Goal: Use online tool/utility: Utilize a website feature to perform a specific function

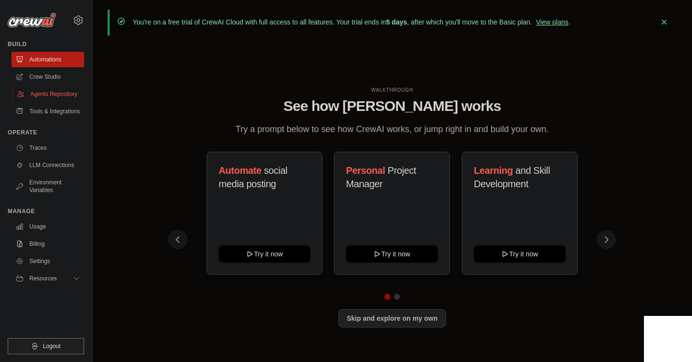
click at [62, 98] on link "Agents Repository" at bounding box center [48, 94] width 73 height 15
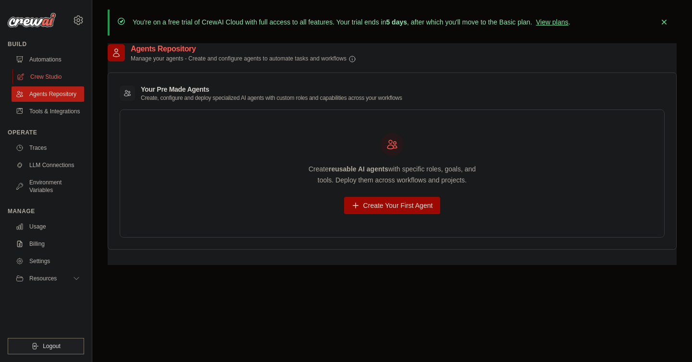
click at [76, 75] on link "Crew Studio" at bounding box center [48, 76] width 73 height 15
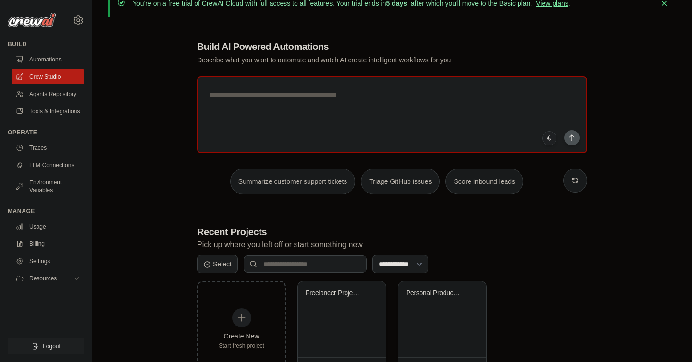
scroll to position [21, 0]
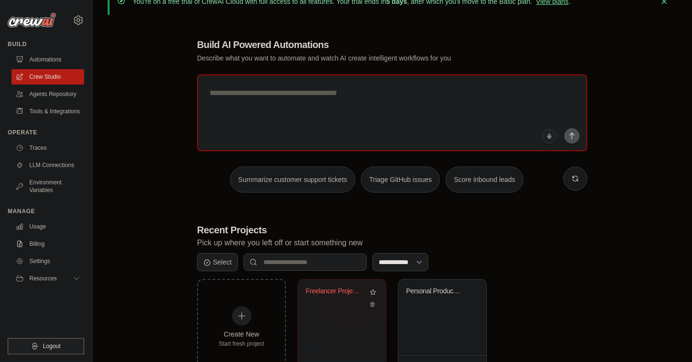
click at [347, 289] on div "Freelancer Project Automation Pipel..." at bounding box center [335, 291] width 58 height 9
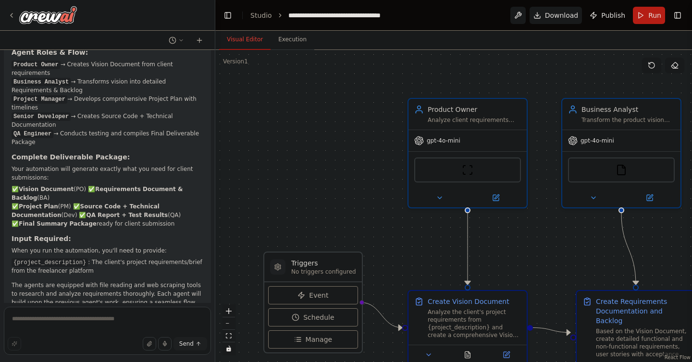
scroll to position [896, 0]
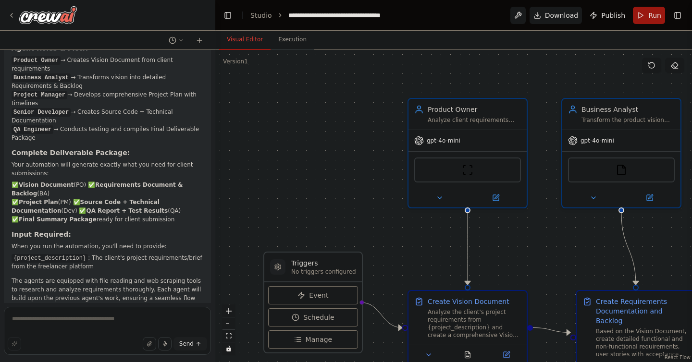
click at [652, 18] on span "Run" at bounding box center [655, 16] width 13 height 10
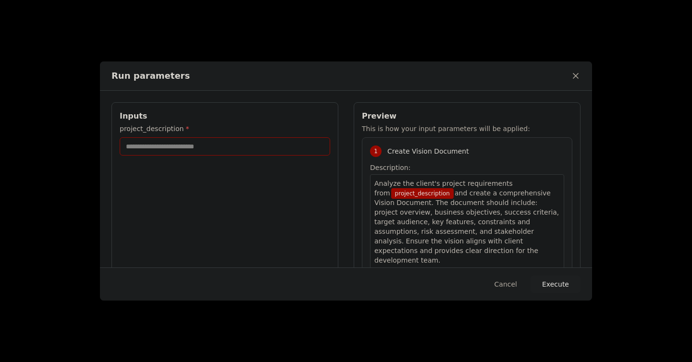
click at [235, 143] on input "project_description *" at bounding box center [225, 146] width 211 height 18
paste input "**********"
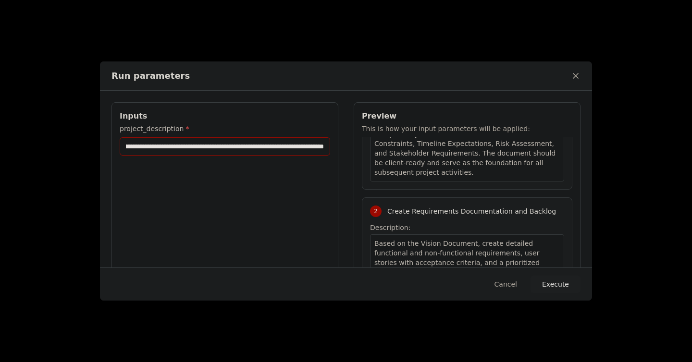
scroll to position [216, 0]
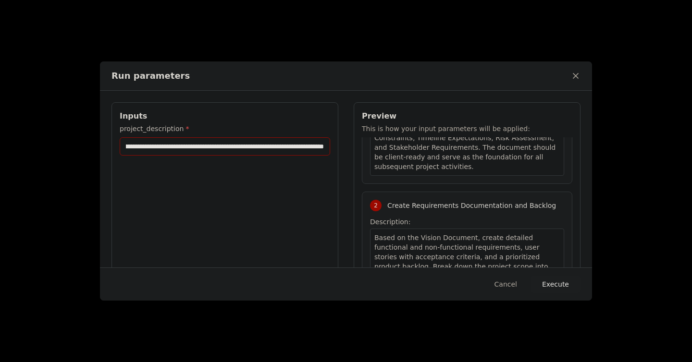
type input "**********"
click at [552, 286] on button "Execute" at bounding box center [556, 284] width 50 height 17
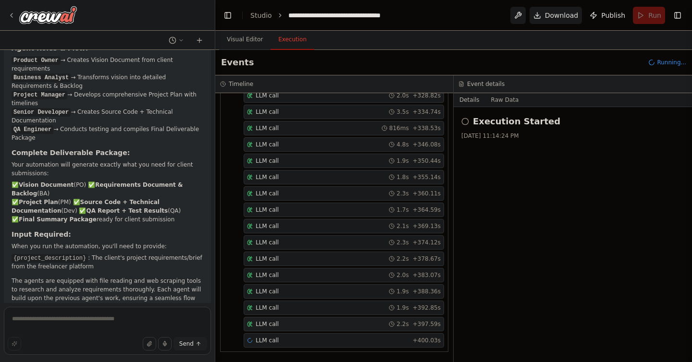
scroll to position [1963, 0]
click at [344, 321] on div "LLM call 2.2s + 397.59s" at bounding box center [344, 324] width 194 height 8
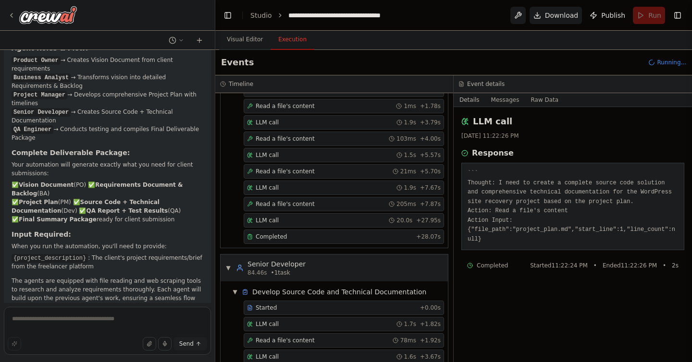
scroll to position [566, 0]
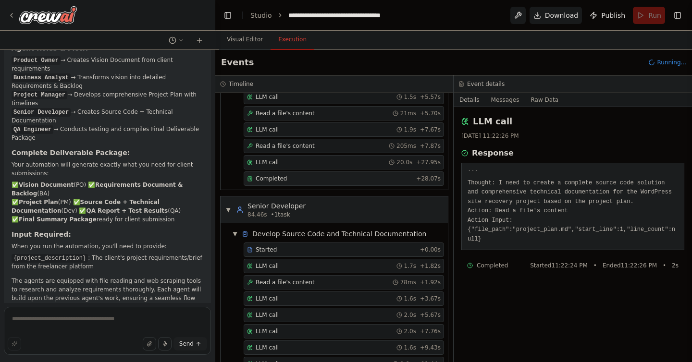
click at [342, 175] on div "Completed + 28.07s" at bounding box center [344, 179] width 200 height 14
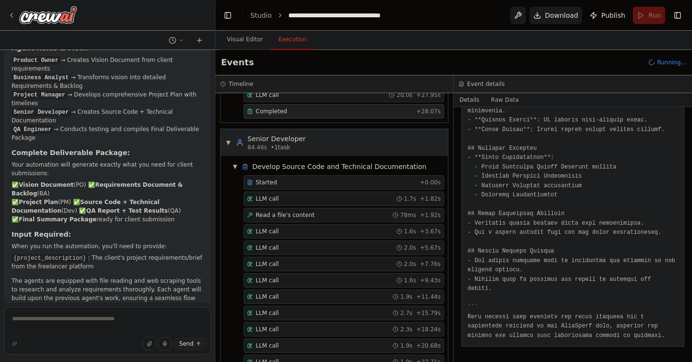
scroll to position [651, 0]
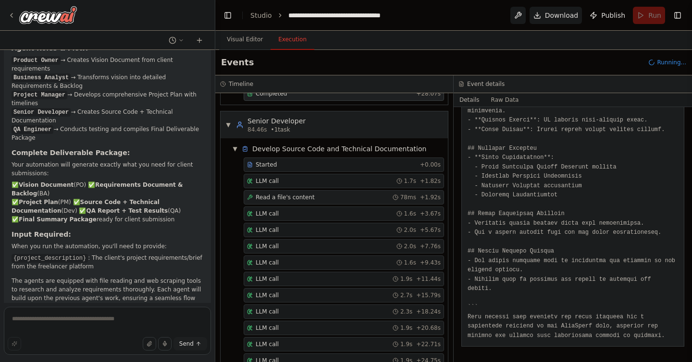
click at [335, 199] on div "Read a file's content 78ms + 1.92s" at bounding box center [344, 198] width 194 height 8
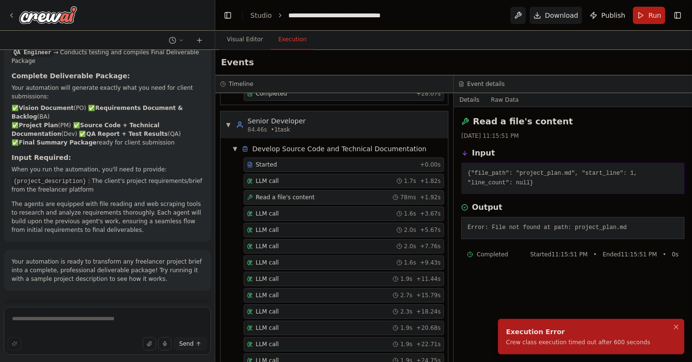
scroll to position [974, 0]
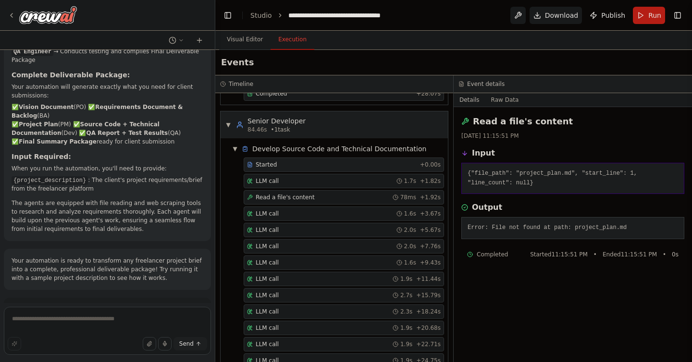
click at [337, 162] on div "Started" at bounding box center [331, 165] width 169 height 8
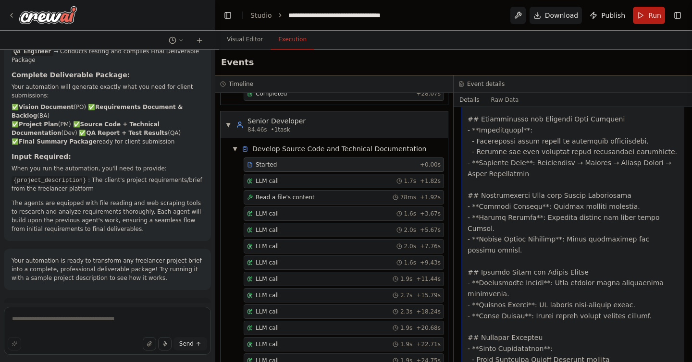
scroll to position [1373, 0]
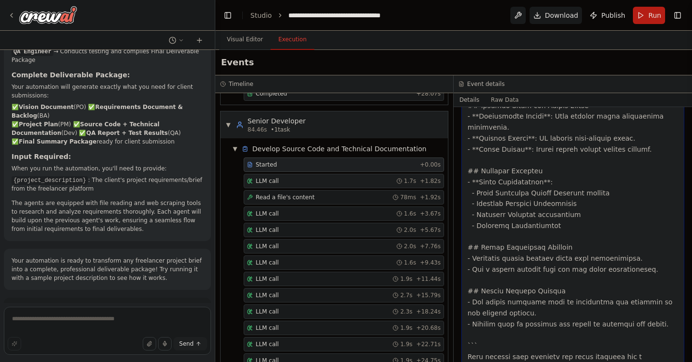
click at [325, 183] on div "LLM call 1.7s + 1.82s" at bounding box center [344, 181] width 194 height 8
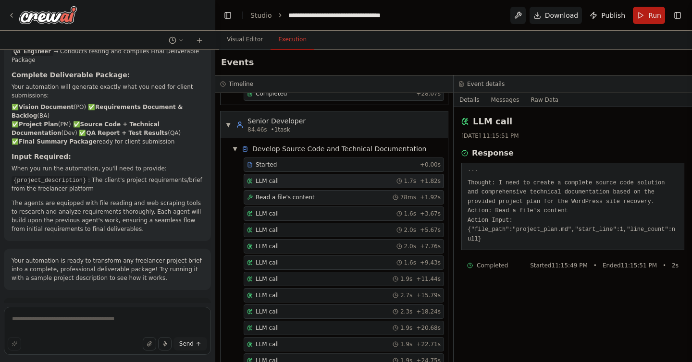
click at [319, 199] on div "Read a file's content 78ms + 1.92s" at bounding box center [344, 198] width 194 height 8
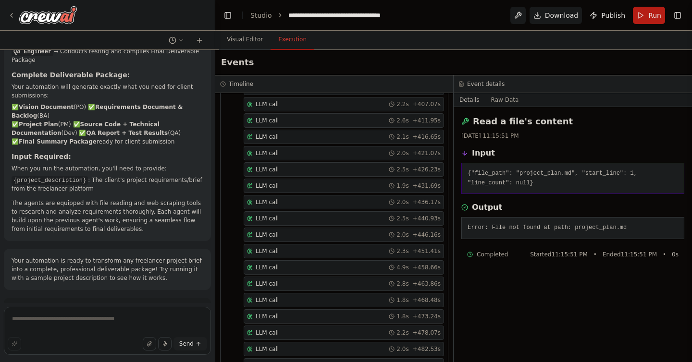
scroll to position [2323, 0]
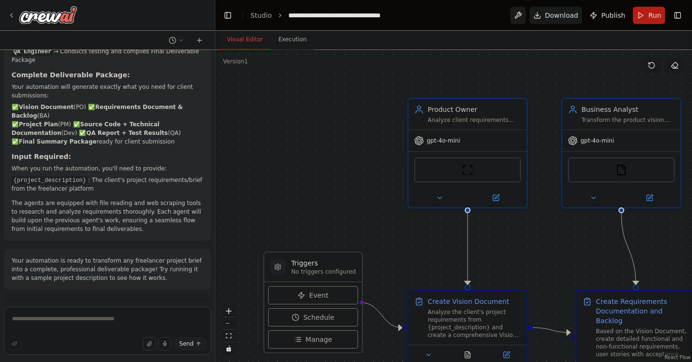
click at [250, 41] on button "Visual Editor" at bounding box center [244, 40] width 51 height 20
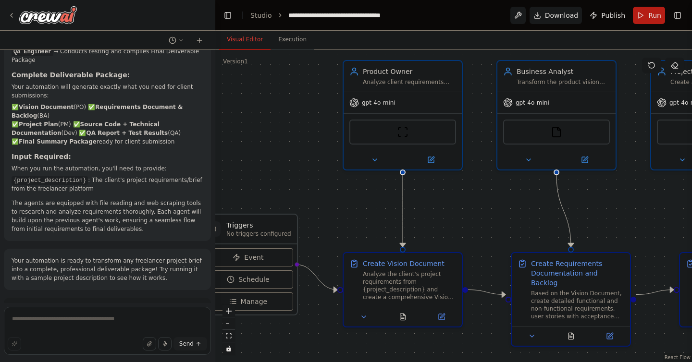
drag, startPoint x: 503, startPoint y: 254, endPoint x: 437, endPoint y: 214, distance: 77.4
click at [437, 213] on div ".deletable-edge-delete-btn { width: 20px; height: 20px; border: 0px solid #ffff…" at bounding box center [453, 206] width 477 height 312
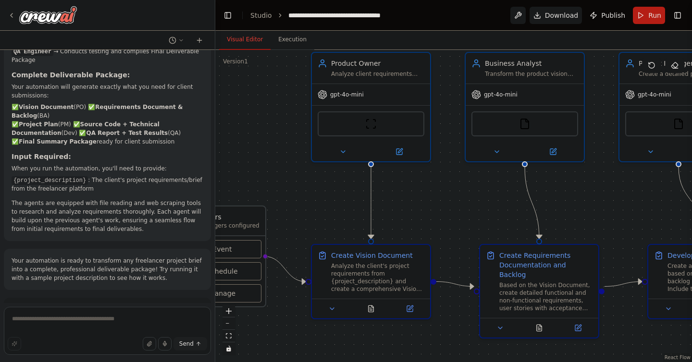
drag, startPoint x: 437, startPoint y: 214, endPoint x: 361, endPoint y: 188, distance: 80.7
click at [361, 188] on div ".deletable-edge-delete-btn { width: 20px; height: 20px; border: 0px solid #ffff…" at bounding box center [453, 206] width 477 height 312
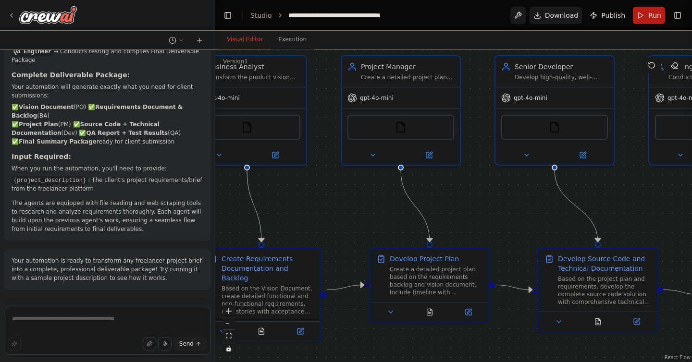
drag, startPoint x: 544, startPoint y: 187, endPoint x: 312, endPoint y: 211, distance: 232.9
click at [312, 211] on div ".deletable-edge-delete-btn { width: 20px; height: 20px; border: 0px solid #ffff…" at bounding box center [453, 206] width 477 height 312
click at [470, 311] on icon at bounding box center [469, 311] width 6 height 6
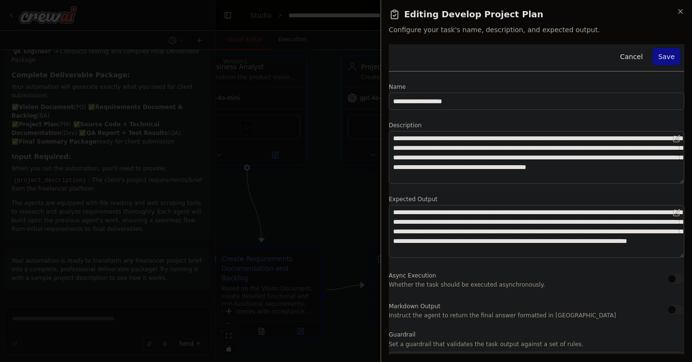
scroll to position [0, 0]
click at [679, 14] on icon "button" at bounding box center [681, 12] width 8 height 8
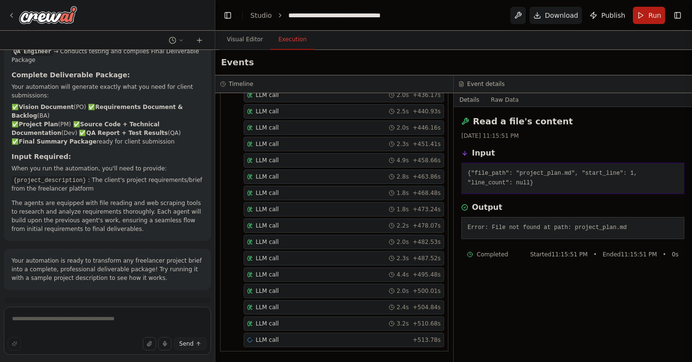
click at [286, 41] on button "Execution" at bounding box center [293, 40] width 44 height 20
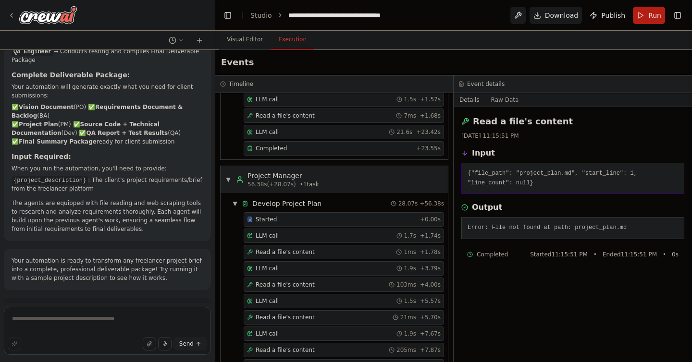
scroll to position [359, 0]
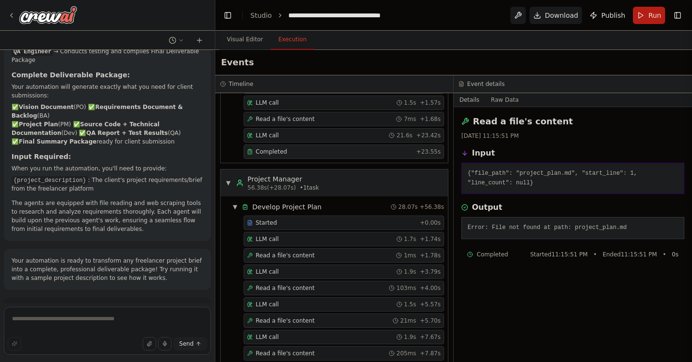
click at [320, 158] on div "Completed + 23.55s" at bounding box center [344, 152] width 200 height 14
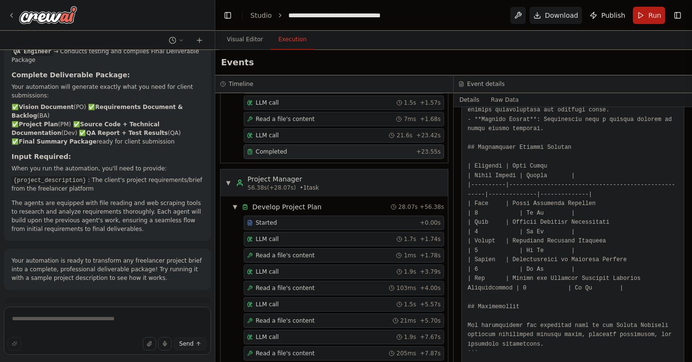
scroll to position [1277, 0]
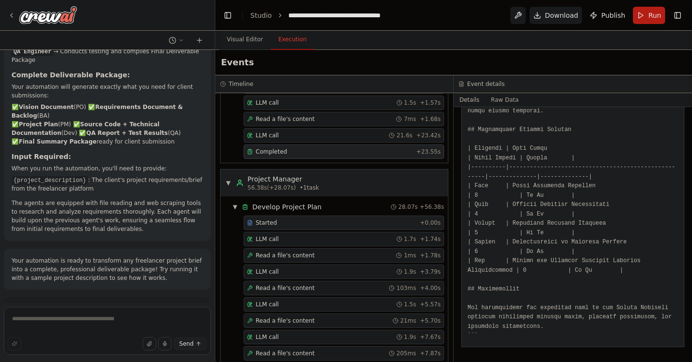
click at [337, 221] on div "Started" at bounding box center [331, 223] width 169 height 8
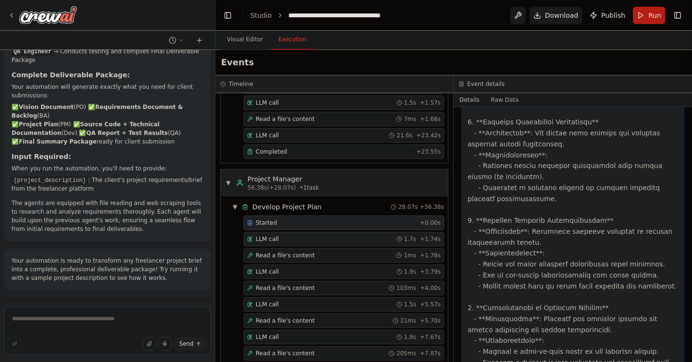
scroll to position [584, 0]
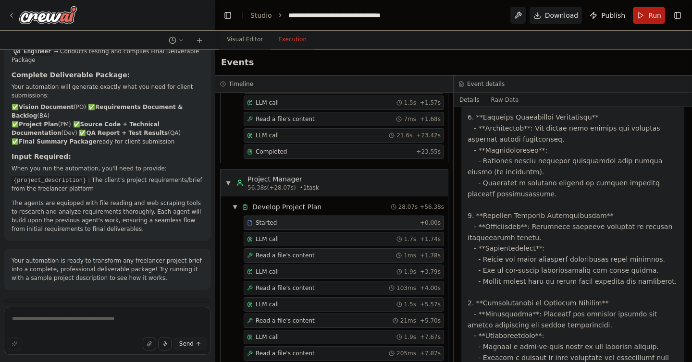
click at [310, 256] on span "Read a file's content" at bounding box center [285, 256] width 59 height 8
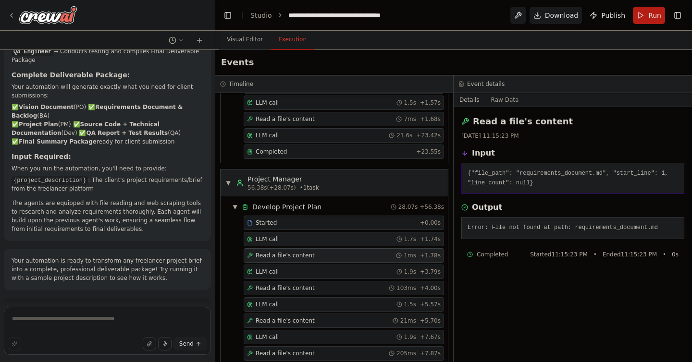
click at [310, 240] on div "LLM call 1.7s + 1.74s" at bounding box center [344, 240] width 194 height 8
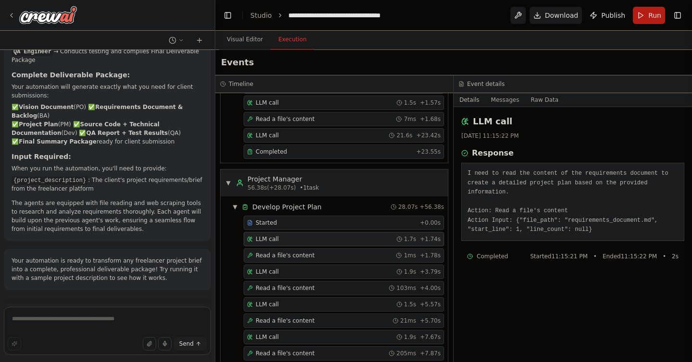
click at [309, 260] on div "Read a file's content 1ms + 1.78s" at bounding box center [344, 256] width 200 height 14
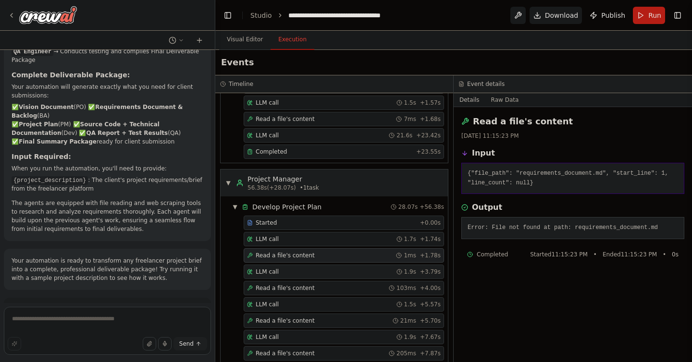
click at [313, 269] on div "LLM call 1.9s + 3.79s" at bounding box center [344, 272] width 194 height 8
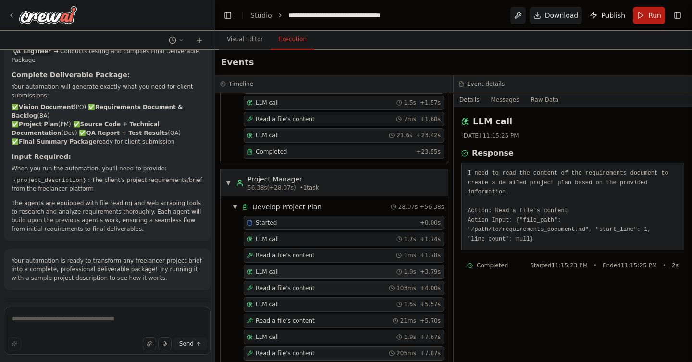
click at [307, 285] on span "Read a file's content" at bounding box center [285, 289] width 59 height 8
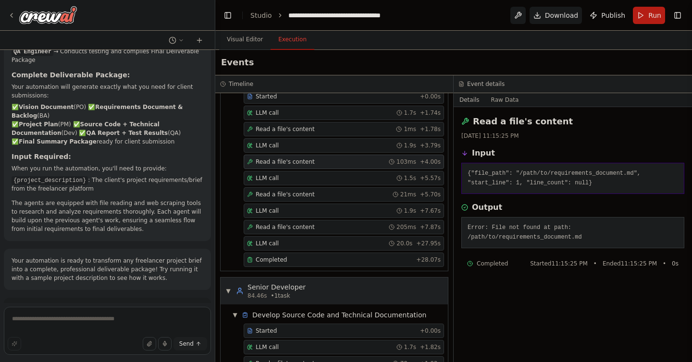
scroll to position [481, 0]
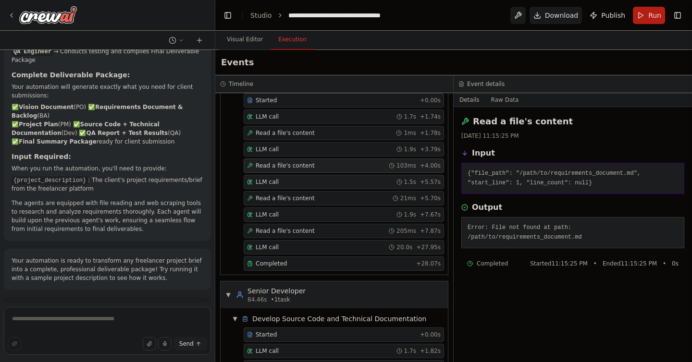
click at [314, 181] on div "LLM call 1.5s + 5.57s" at bounding box center [344, 182] width 194 height 8
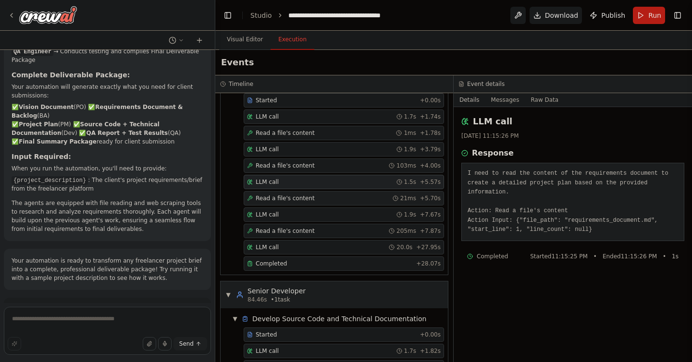
click at [314, 201] on div "Read a file's content 21ms + 5.70s" at bounding box center [344, 199] width 194 height 8
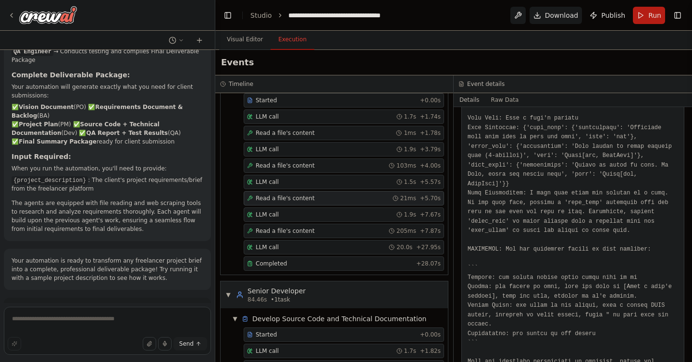
scroll to position [279, 0]
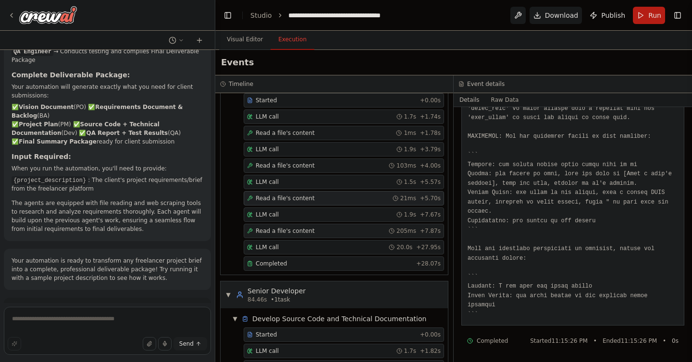
click at [309, 227] on span "Read a file's content" at bounding box center [285, 231] width 59 height 8
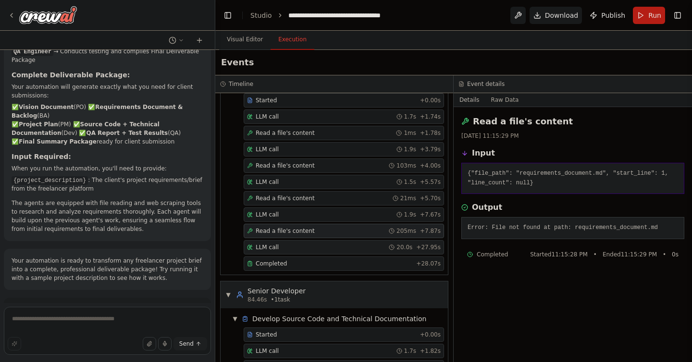
click at [308, 249] on div "LLM call 20.0s + 27.95s" at bounding box center [344, 248] width 194 height 8
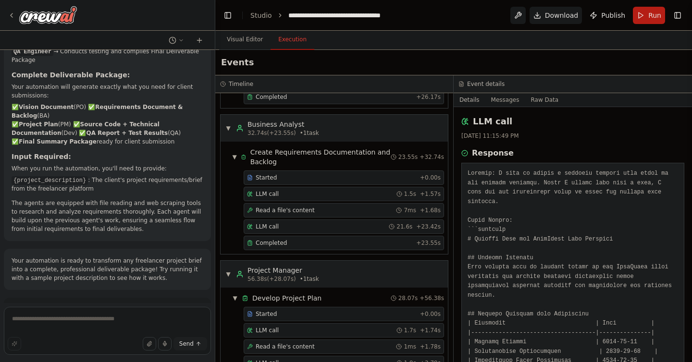
scroll to position [264, 0]
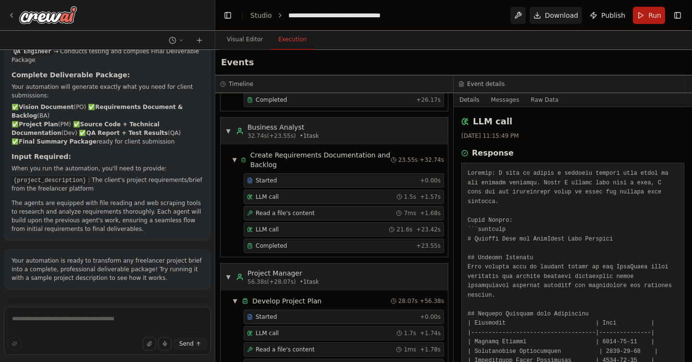
click at [308, 249] on div "Completed" at bounding box center [329, 246] width 165 height 8
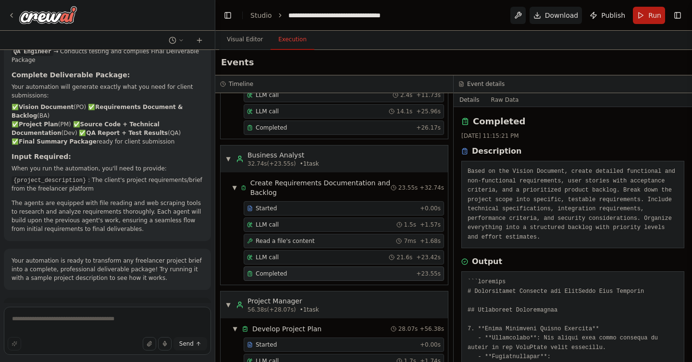
scroll to position [234, 0]
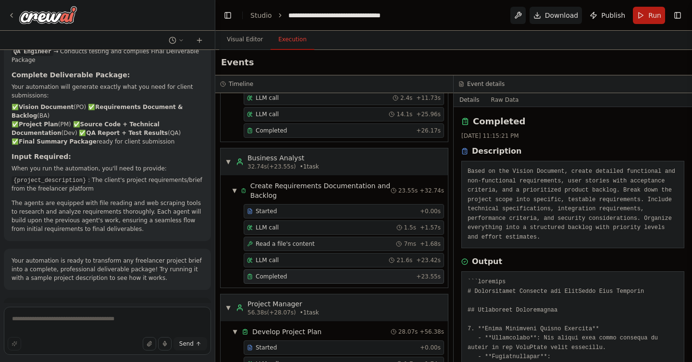
click at [307, 248] on span "Read a file's content" at bounding box center [285, 244] width 59 height 8
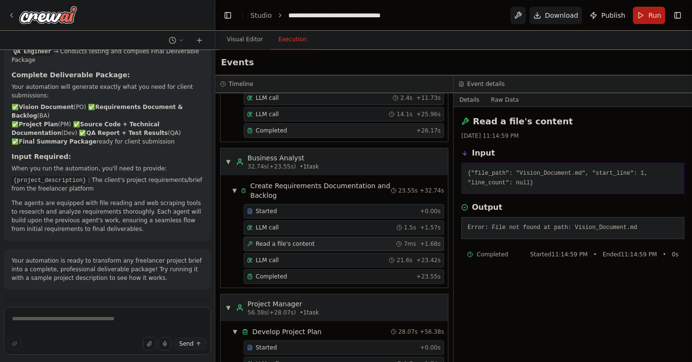
click at [311, 131] on div "Completed" at bounding box center [329, 131] width 165 height 8
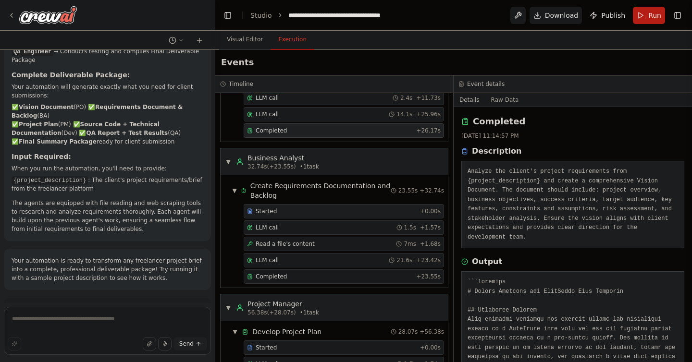
click at [305, 210] on div "Started" at bounding box center [331, 212] width 169 height 8
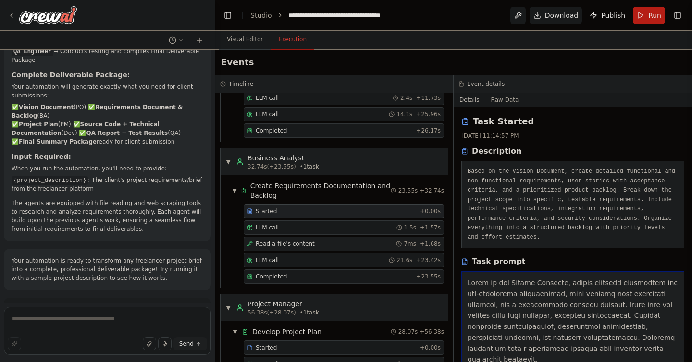
click at [300, 247] on span "Read a file's content" at bounding box center [285, 244] width 59 height 8
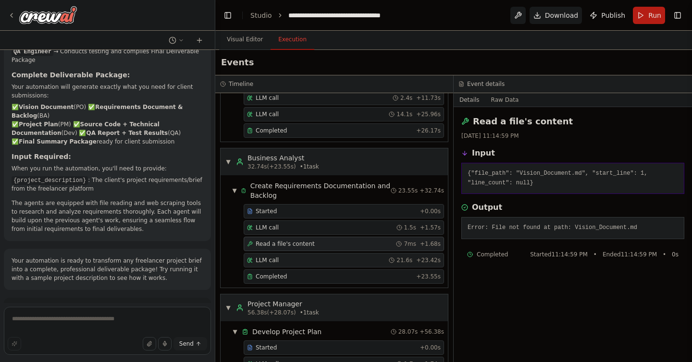
click at [301, 262] on div "LLM call 21.6s + 23.42s" at bounding box center [344, 261] width 194 height 8
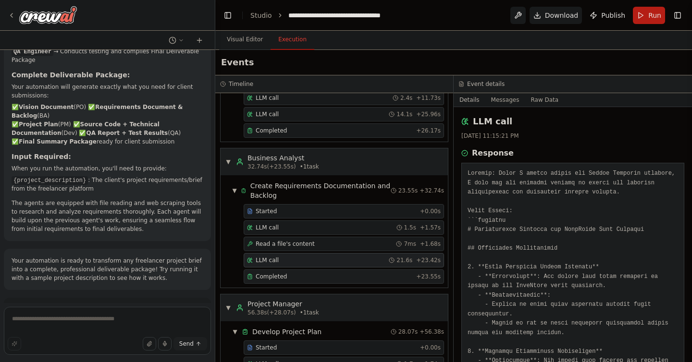
click at [300, 281] on div "Completed + 23.55s" at bounding box center [344, 277] width 200 height 14
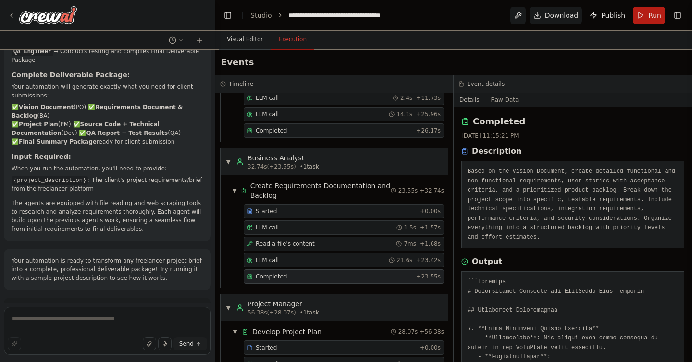
click at [236, 38] on button "Visual Editor" at bounding box center [244, 40] width 51 height 20
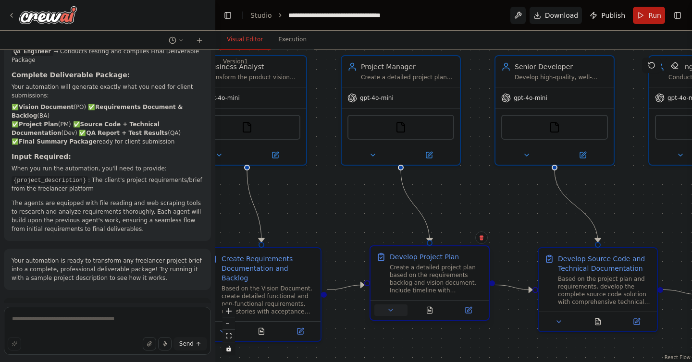
click at [392, 313] on icon at bounding box center [391, 311] width 8 height 8
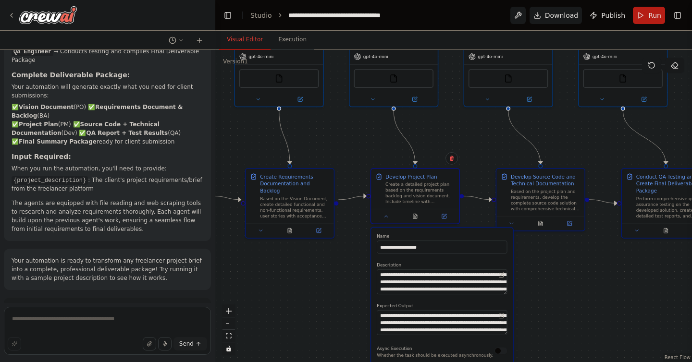
drag, startPoint x: 363, startPoint y: 327, endPoint x: 358, endPoint y: 231, distance: 96.3
click at [358, 231] on div ".deletable-edge-delete-btn { width: 20px; height: 20px; border: 0px solid #ffff…" at bounding box center [453, 206] width 477 height 312
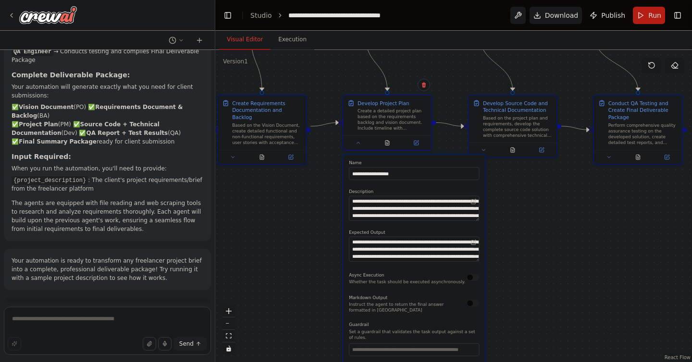
drag, startPoint x: 349, startPoint y: 291, endPoint x: 321, endPoint y: 218, distance: 78.2
click at [321, 217] on div ".deletable-edge-delete-btn { width: 20px; height: 20px; border: 0px solid #ffff…" at bounding box center [453, 206] width 477 height 312
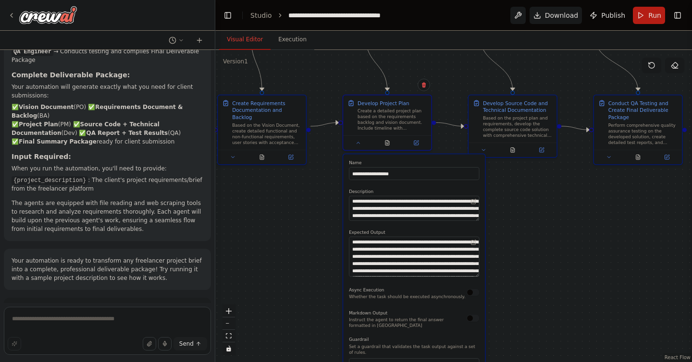
drag, startPoint x: 477, startPoint y: 261, endPoint x: 480, endPoint y: 276, distance: 15.7
click at [480, 276] on div "**********" at bounding box center [414, 300] width 142 height 292
click at [361, 146] on div at bounding box center [387, 141] width 88 height 15
click at [357, 143] on icon at bounding box center [359, 142] width 6 height 6
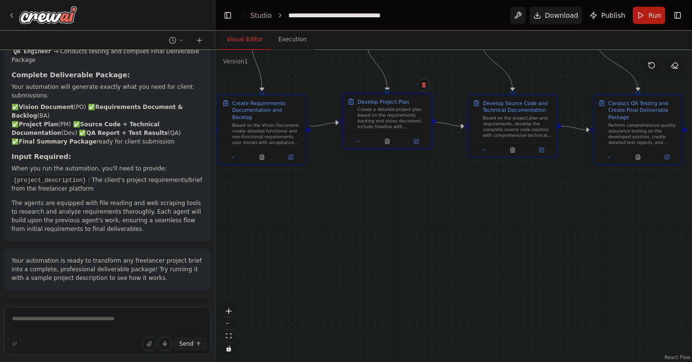
click at [378, 103] on div "Develop Project Plan" at bounding box center [383, 101] width 51 height 7
click at [416, 142] on icon at bounding box center [416, 141] width 4 height 4
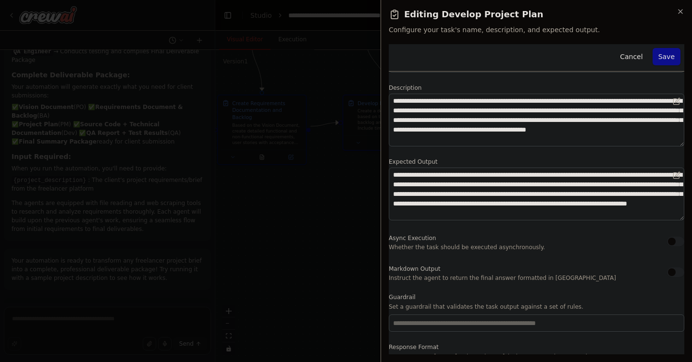
scroll to position [72, 0]
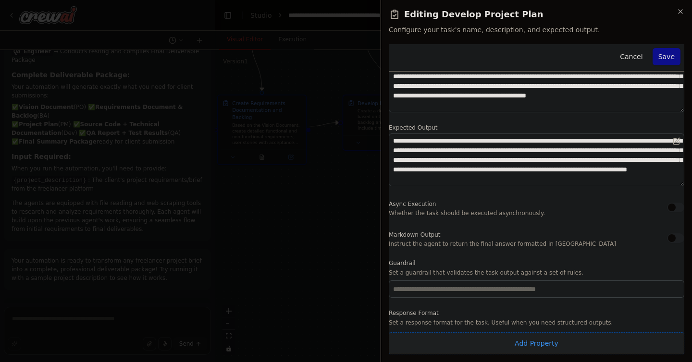
click at [494, 341] on button "Add Property" at bounding box center [537, 344] width 296 height 22
click at [674, 340] on icon "button" at bounding box center [676, 341] width 8 height 8
click at [670, 240] on button "button" at bounding box center [675, 239] width 17 height 10
click at [674, 245] on div "Markdown Output Instruct the agent to return the final answer formatted in [GEO…" at bounding box center [537, 238] width 296 height 19
click at [674, 237] on button "button" at bounding box center [675, 239] width 17 height 10
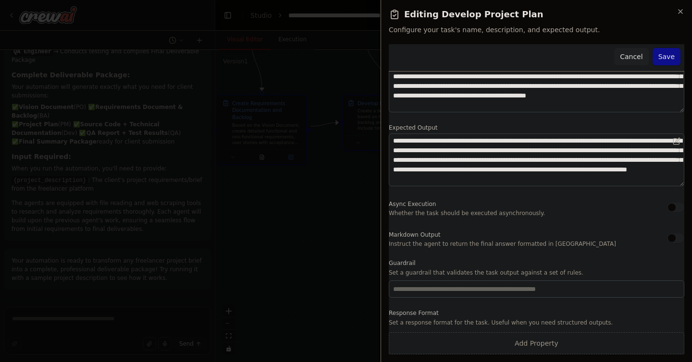
click at [634, 55] on button "Cancel" at bounding box center [631, 56] width 34 height 17
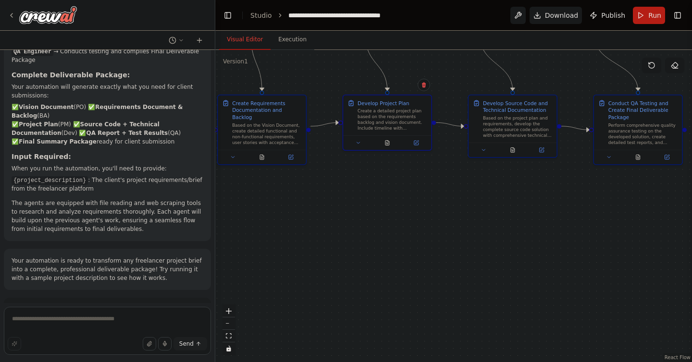
click at [187, 345] on button "Help fix error" at bounding box center [108, 352] width 192 height 15
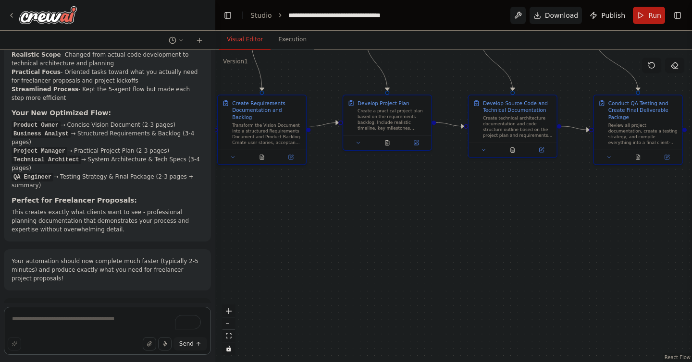
scroll to position [1754, 0]
click at [163, 345] on button "Run Automation" at bounding box center [108, 352] width 192 height 15
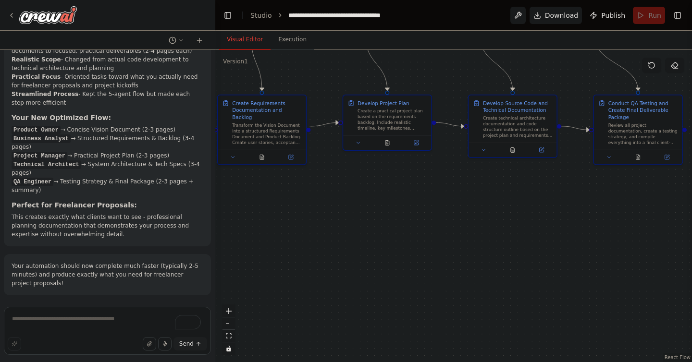
scroll to position [1676, 0]
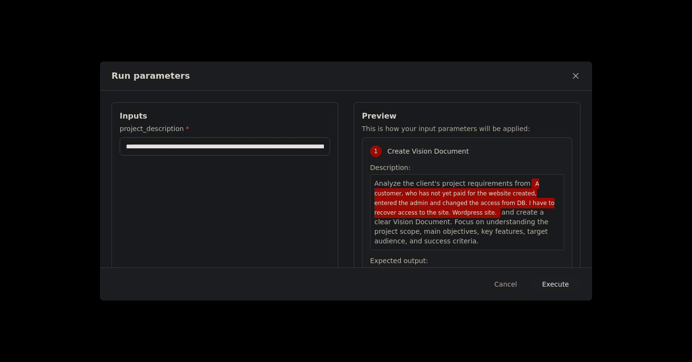
click at [564, 285] on button "Execute" at bounding box center [556, 284] width 50 height 17
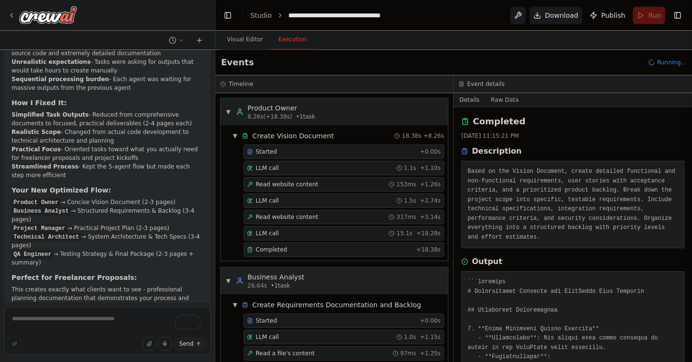
scroll to position [30, 0]
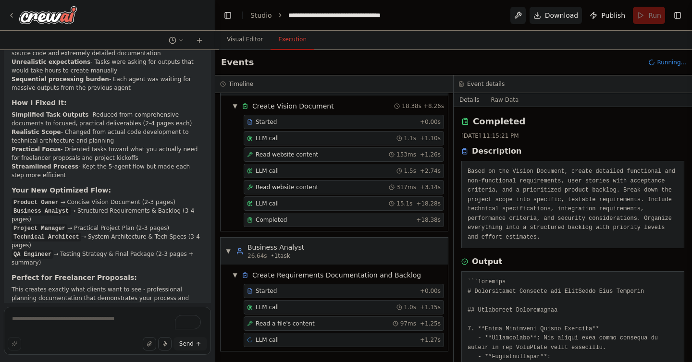
click at [309, 225] on div "Completed + 18.38s" at bounding box center [344, 220] width 200 height 14
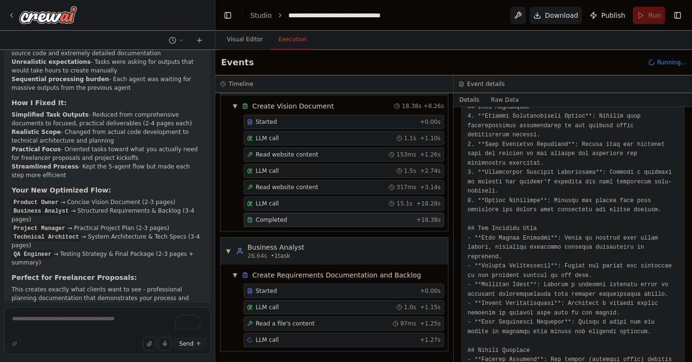
scroll to position [262, 0]
click at [354, 319] on div "Read a file's content 97ms + 1.25s" at bounding box center [344, 324] width 200 height 14
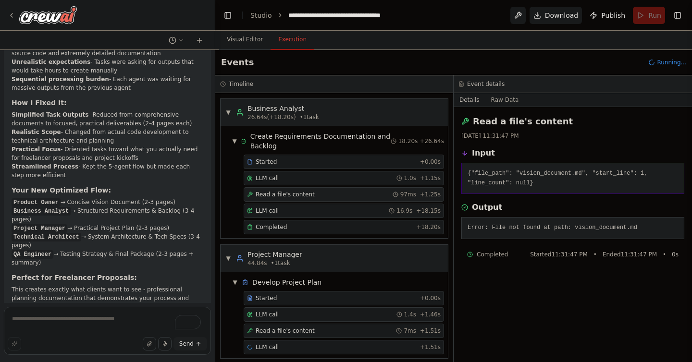
scroll to position [176, 0]
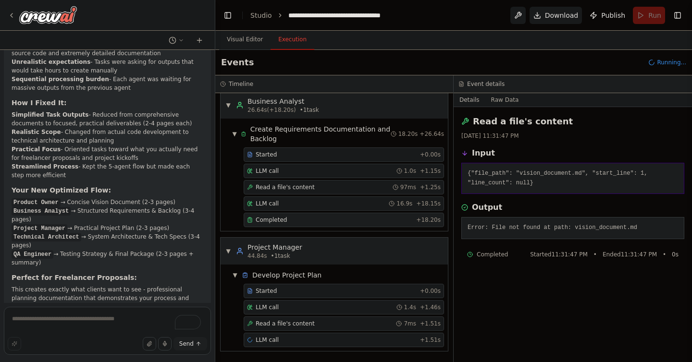
click at [343, 218] on div "Completed" at bounding box center [329, 220] width 165 height 8
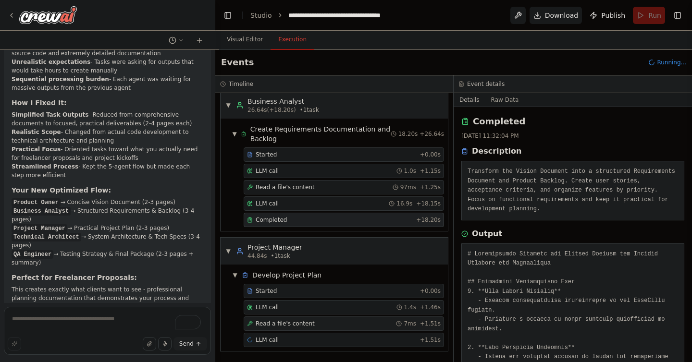
click at [335, 327] on div "Read a file's content 7ms + 1.51s" at bounding box center [344, 324] width 194 height 8
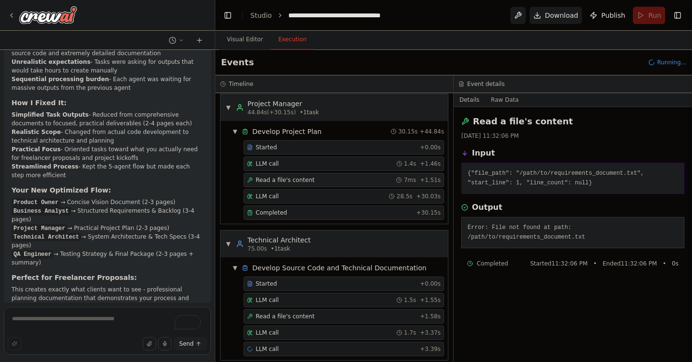
scroll to position [329, 0]
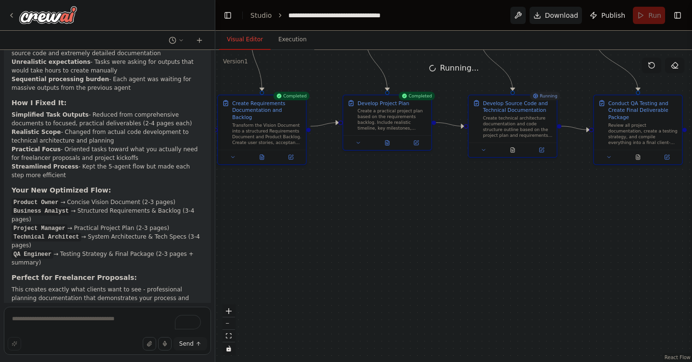
click at [231, 44] on button "Visual Editor" at bounding box center [244, 40] width 51 height 20
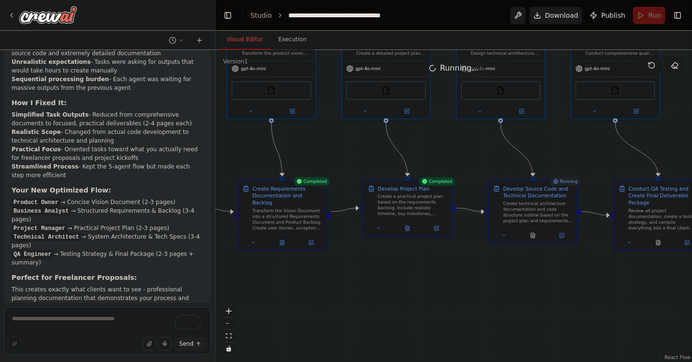
drag, startPoint x: 349, startPoint y: 170, endPoint x: 372, endPoint y: 262, distance: 95.0
click at [372, 262] on div ".deletable-edge-delete-btn { width: 20px; height: 20px; border: 0px solid #ffff…" at bounding box center [453, 206] width 477 height 312
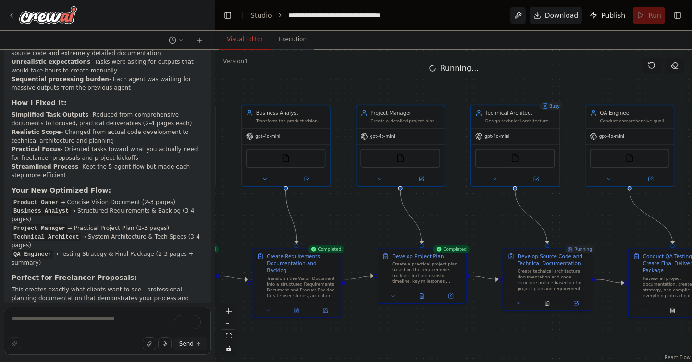
drag, startPoint x: 361, startPoint y: 160, endPoint x: 373, endPoint y: 221, distance: 62.2
click at [373, 221] on div ".deletable-edge-delete-btn { width: 20px; height: 20px; border: 0px solid #ffff…" at bounding box center [453, 206] width 477 height 312
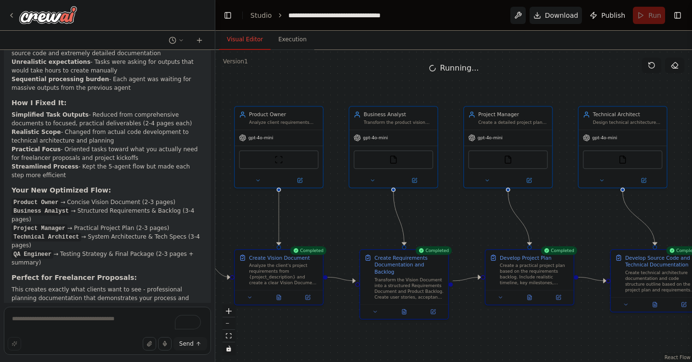
drag, startPoint x: 373, startPoint y: 221, endPoint x: 481, endPoint y: 223, distance: 107.7
click at [481, 223] on div ".deletable-edge-delete-btn { width: 20px; height: 20px; border: 0px solid #ffff…" at bounding box center [453, 206] width 477 height 312
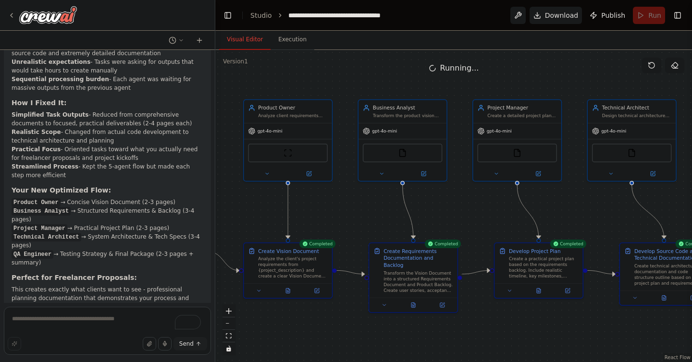
drag, startPoint x: 343, startPoint y: 233, endPoint x: 346, endPoint y: 225, distance: 8.2
click at [346, 225] on div ".deletable-edge-delete-btn { width: 20px; height: 20px; border: 0px solid #ffff…" at bounding box center [453, 206] width 477 height 312
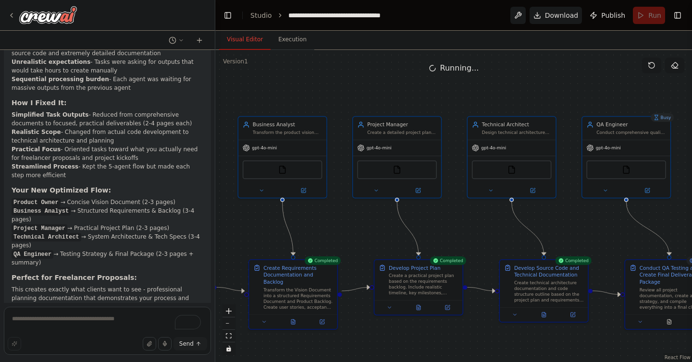
drag, startPoint x: 505, startPoint y: 211, endPoint x: 393, endPoint y: 228, distance: 113.9
click at [392, 228] on div ".deletable-edge-delete-btn { width: 20px; height: 20px; border: 0px solid #ffff…" at bounding box center [453, 206] width 477 height 312
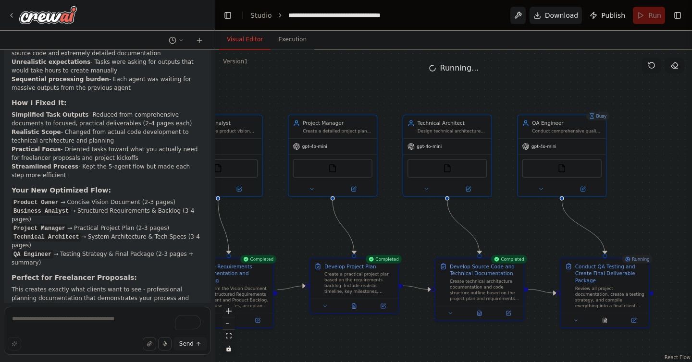
drag, startPoint x: 471, startPoint y: 222, endPoint x: 406, endPoint y: 221, distance: 64.4
click at [406, 221] on div ".deletable-edge-delete-btn { width: 20px; height: 20px; border: 0px solid #ffff…" at bounding box center [453, 206] width 477 height 312
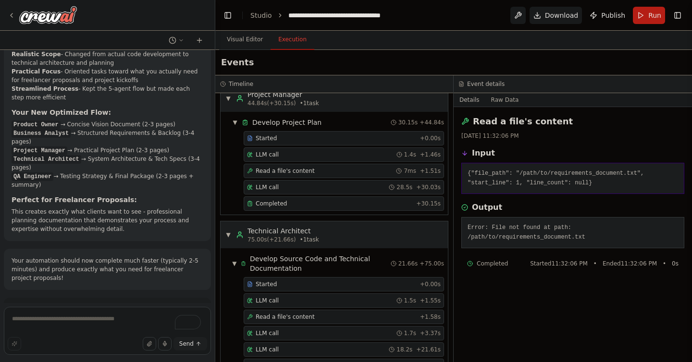
click at [286, 42] on button "Execution" at bounding box center [293, 40] width 44 height 20
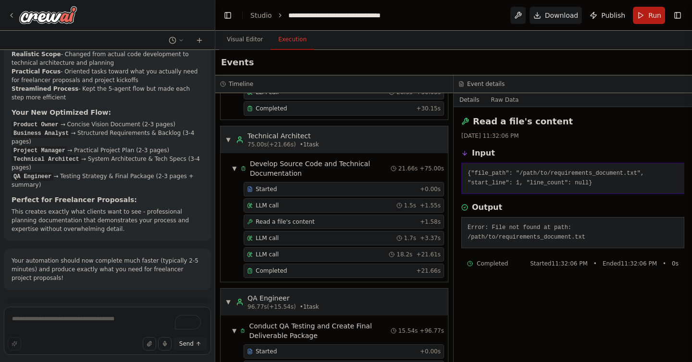
scroll to position [427, 0]
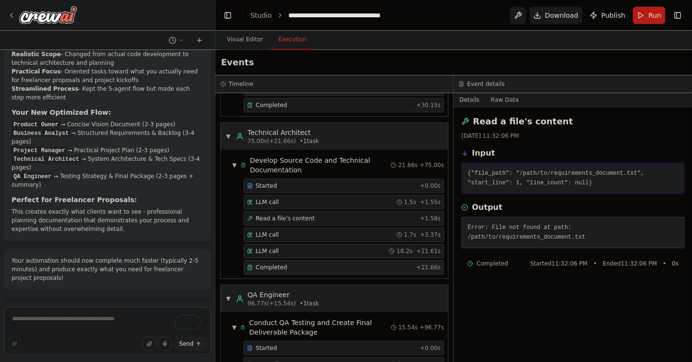
click at [304, 268] on div "Completed" at bounding box center [329, 268] width 165 height 8
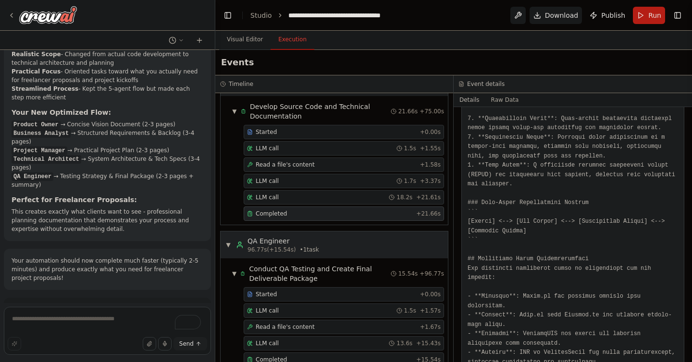
scroll to position [501, 0]
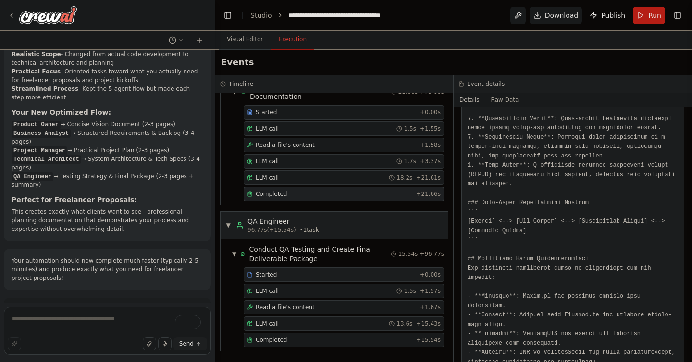
click at [325, 279] on div "Started + 0.00s" at bounding box center [344, 275] width 200 height 14
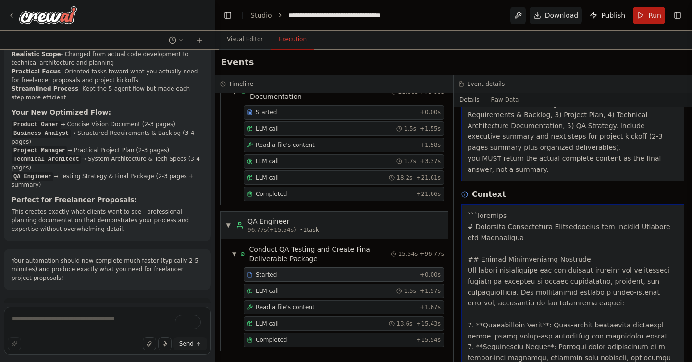
click at [325, 289] on div "LLM call 1.5s + 1.57s" at bounding box center [344, 291] width 194 height 8
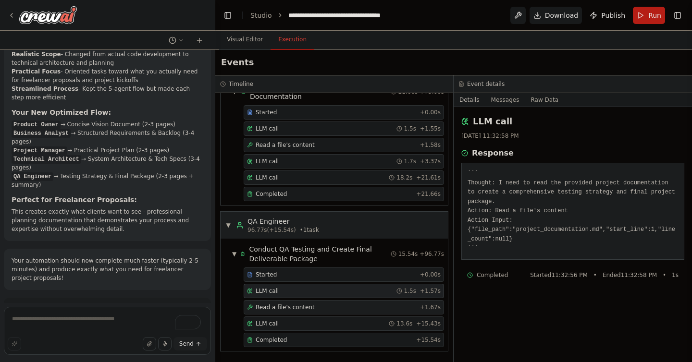
click at [325, 307] on div "Read a file's content + 1.67s" at bounding box center [344, 308] width 194 height 8
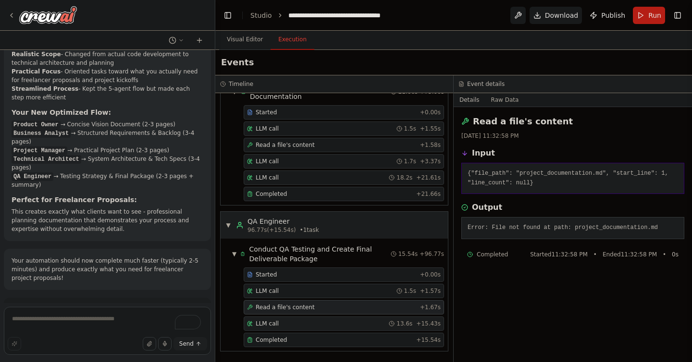
click at [325, 329] on div "LLM call 13.6s + 15.43s" at bounding box center [344, 324] width 200 height 14
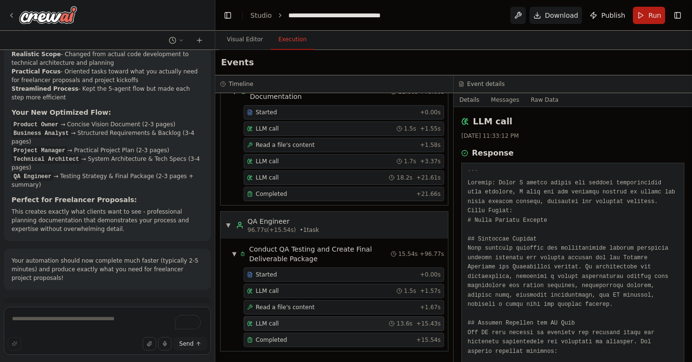
click at [321, 339] on div "Completed" at bounding box center [329, 341] width 165 height 8
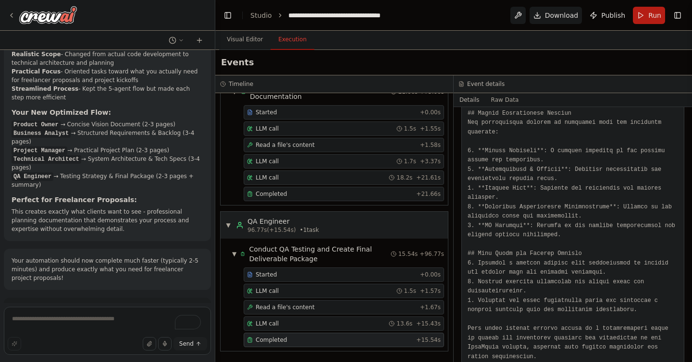
scroll to position [762, 0]
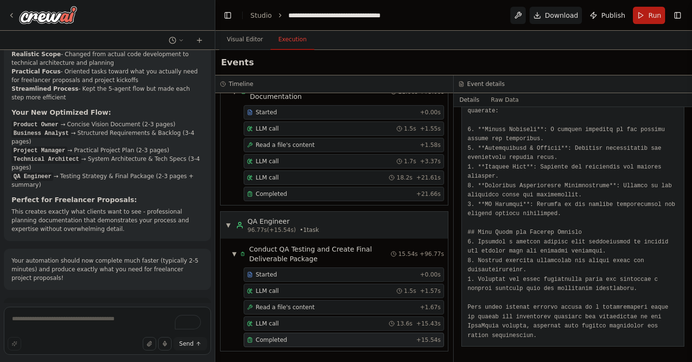
click at [161, 345] on button "Improve automation" at bounding box center [108, 352] width 192 height 15
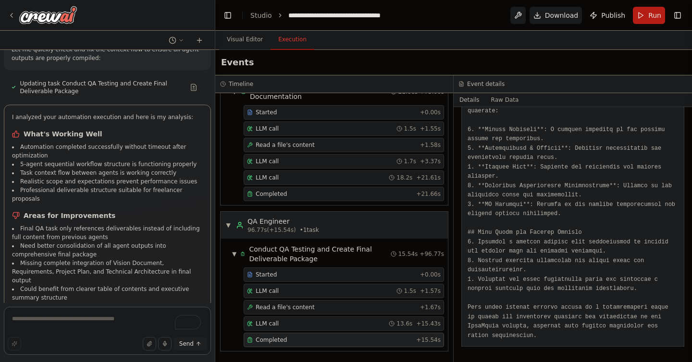
scroll to position [2074, 0]
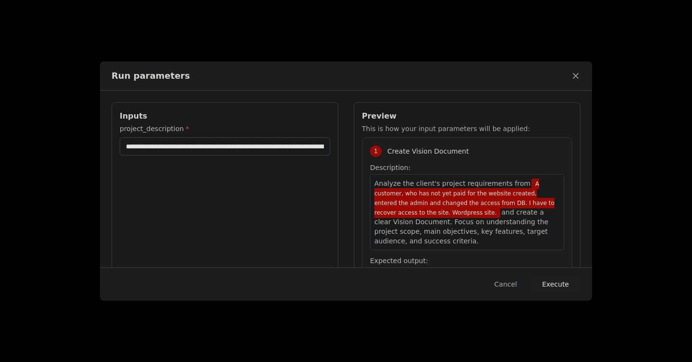
click at [555, 285] on button "Execute" at bounding box center [556, 284] width 50 height 17
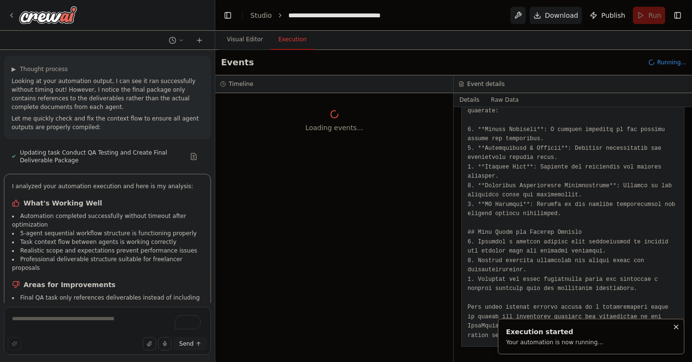
scroll to position [0, 0]
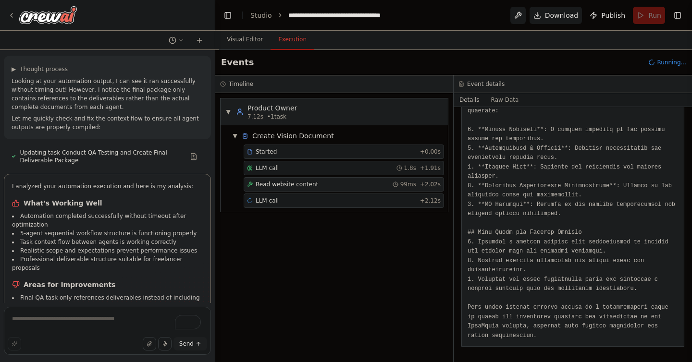
click at [341, 185] on div "Read website content 99ms + 2.02s" at bounding box center [344, 185] width 194 height 8
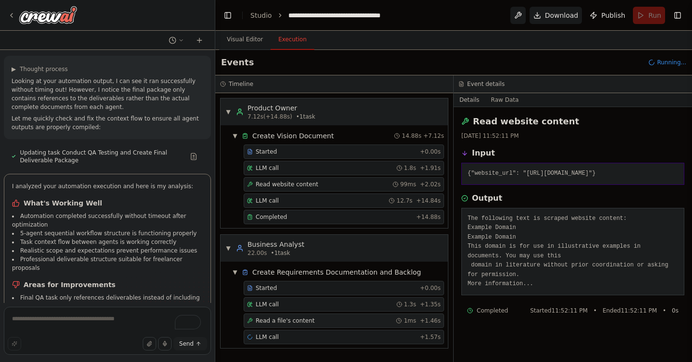
click at [313, 322] on div "Read a file's content 1ms + 1.46s" at bounding box center [344, 321] width 194 height 8
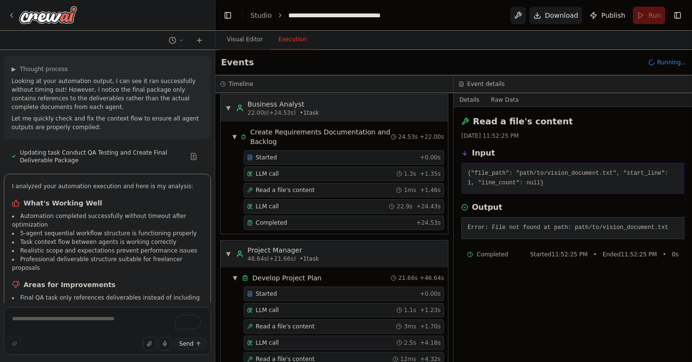
scroll to position [137, 0]
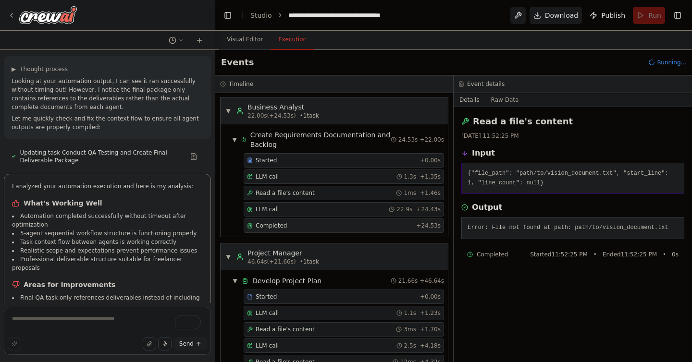
click at [328, 230] on div "Completed + 24.53s" at bounding box center [344, 226] width 200 height 14
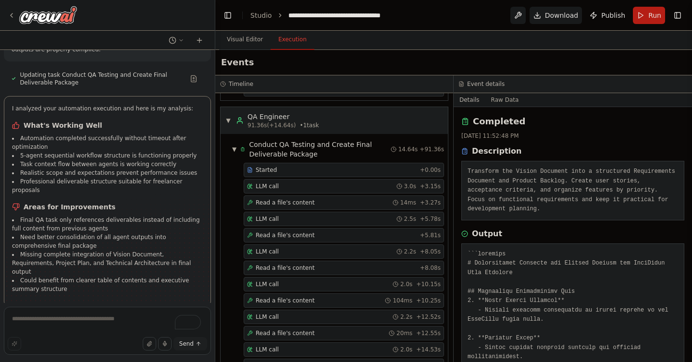
scroll to position [632, 0]
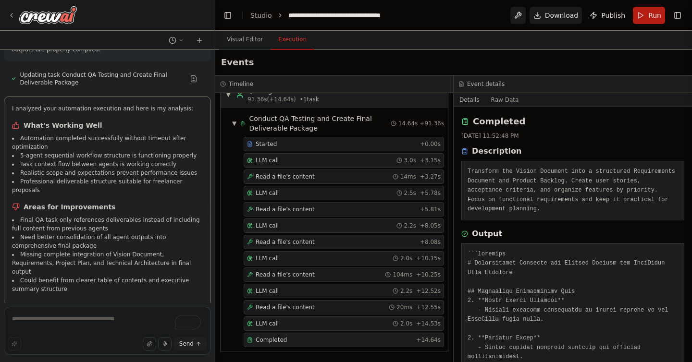
click at [320, 338] on div "Completed" at bounding box center [329, 341] width 165 height 8
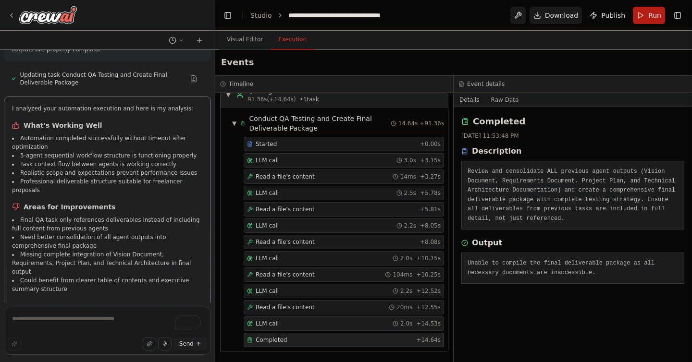
click at [310, 324] on div "LLM call 2.0s + 14.53s" at bounding box center [344, 324] width 194 height 8
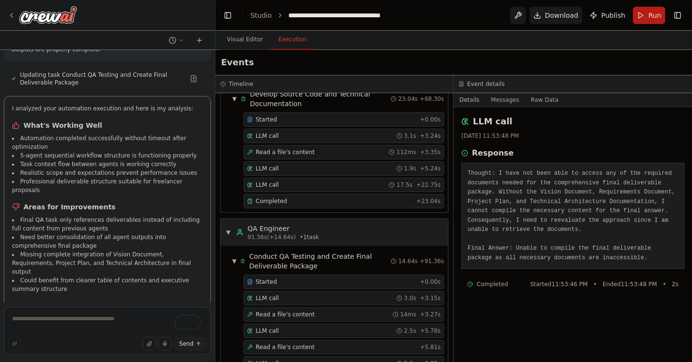
scroll to position [485, 0]
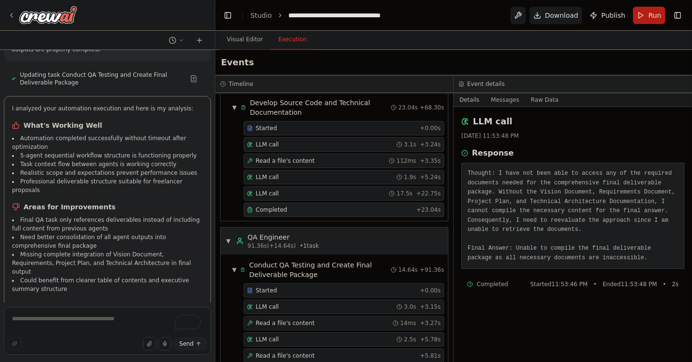
click at [320, 208] on div "Completed" at bounding box center [329, 210] width 165 height 8
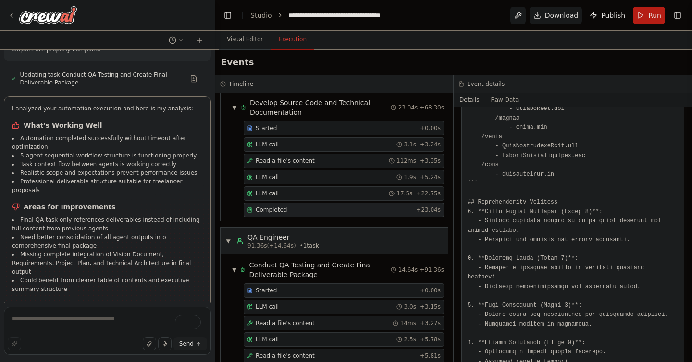
scroll to position [812, 0]
